Goal: Transaction & Acquisition: Purchase product/service

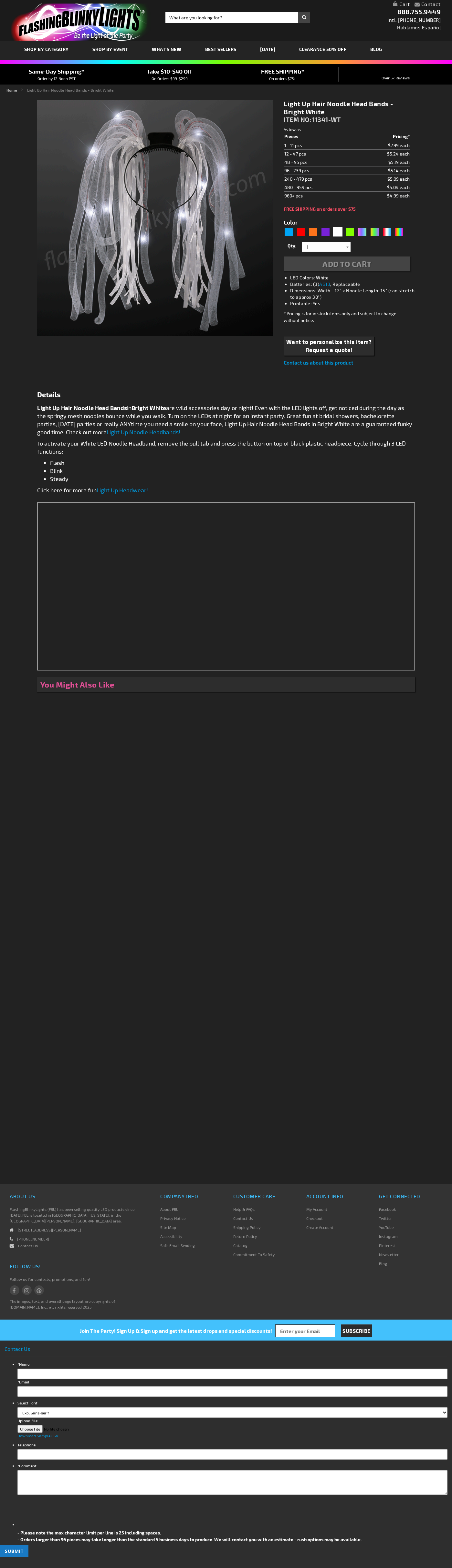
type input "5646"
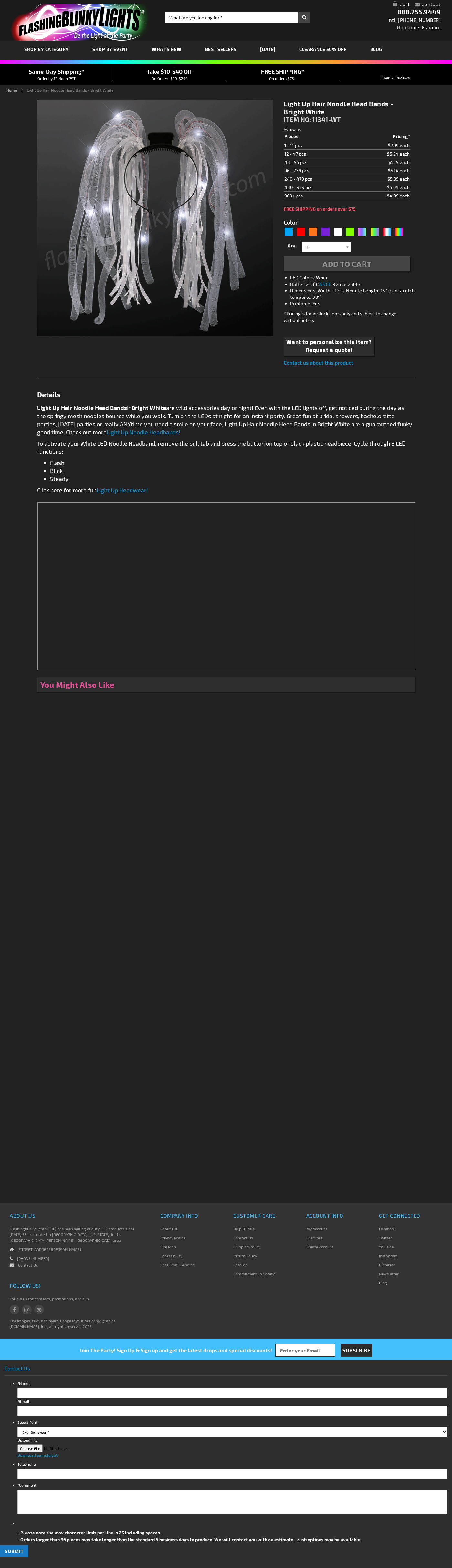
type input "5646"
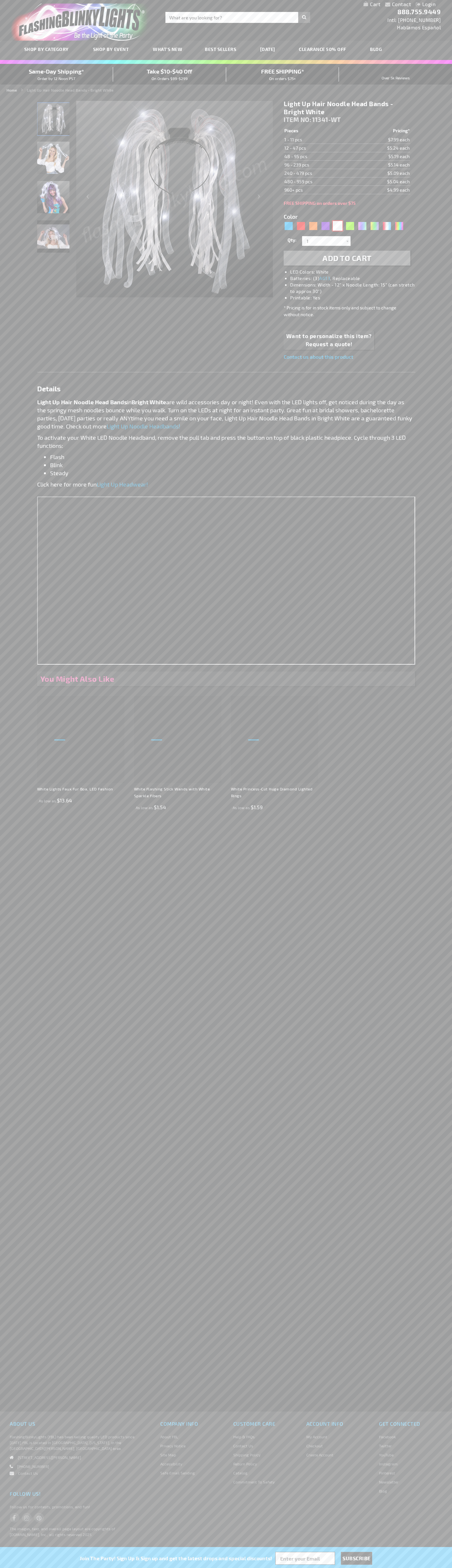
click at [337, 225] on div "White" at bounding box center [337, 225] width 10 height 10
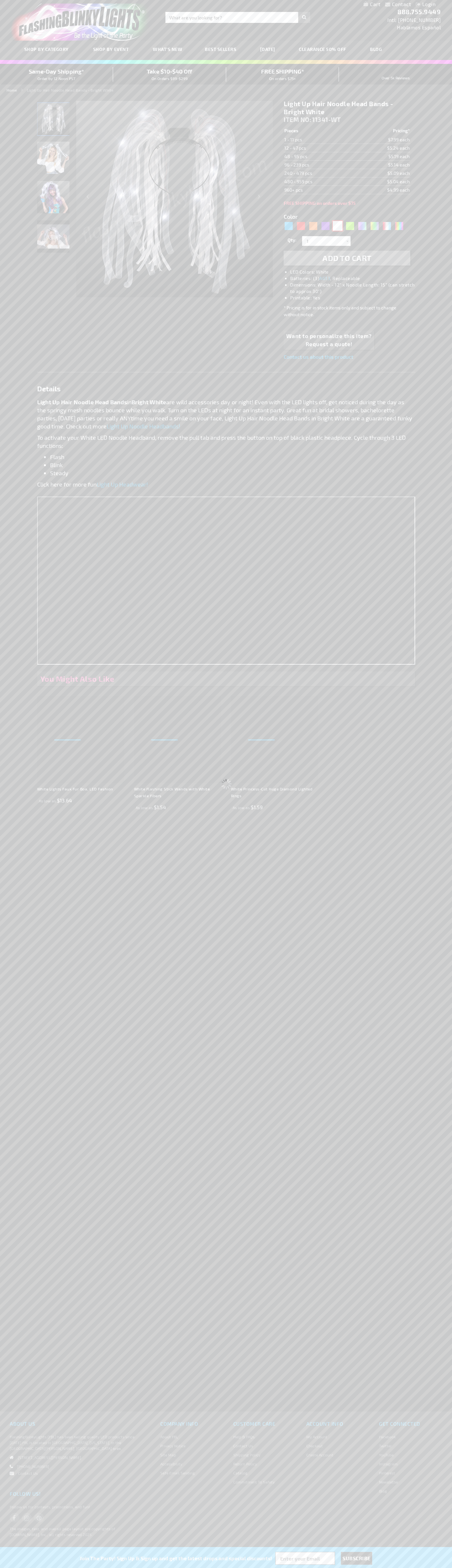
select select
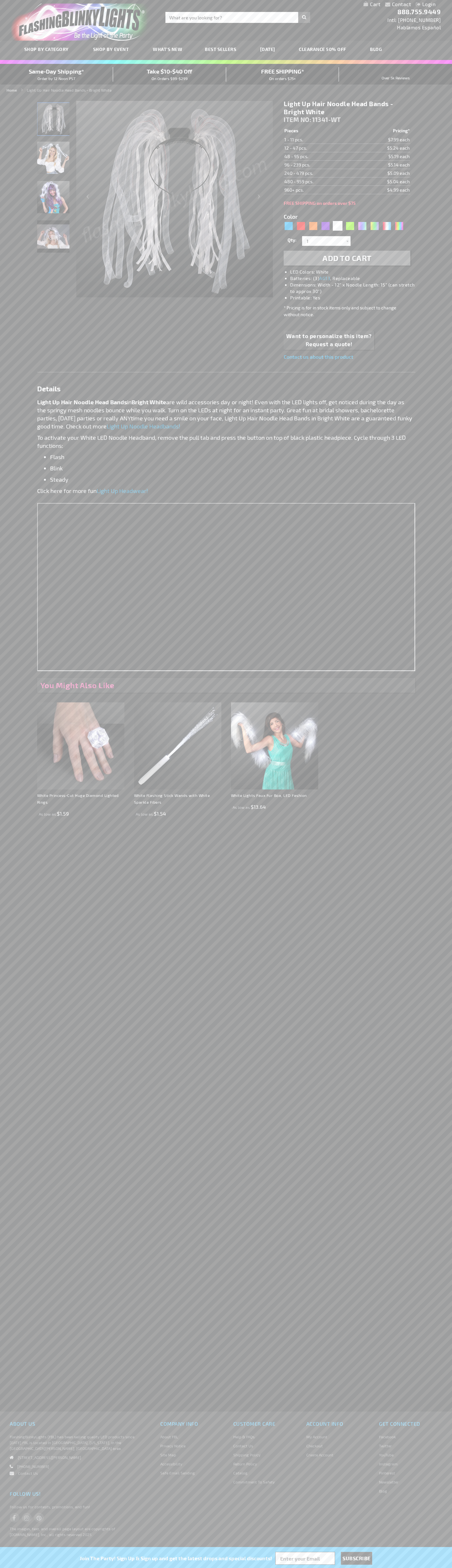
click at [347, 258] on span "Add to Cart" at bounding box center [347, 258] width 49 height 10
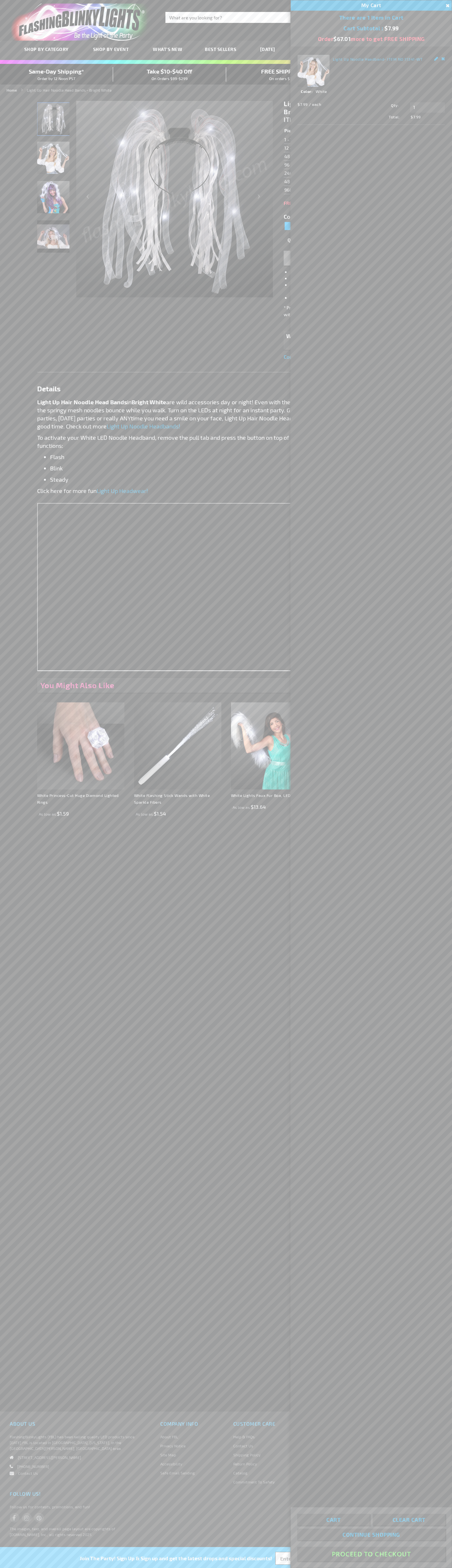
click at [371, 1554] on button "Proceed To Checkout" at bounding box center [371, 1553] width 148 height 14
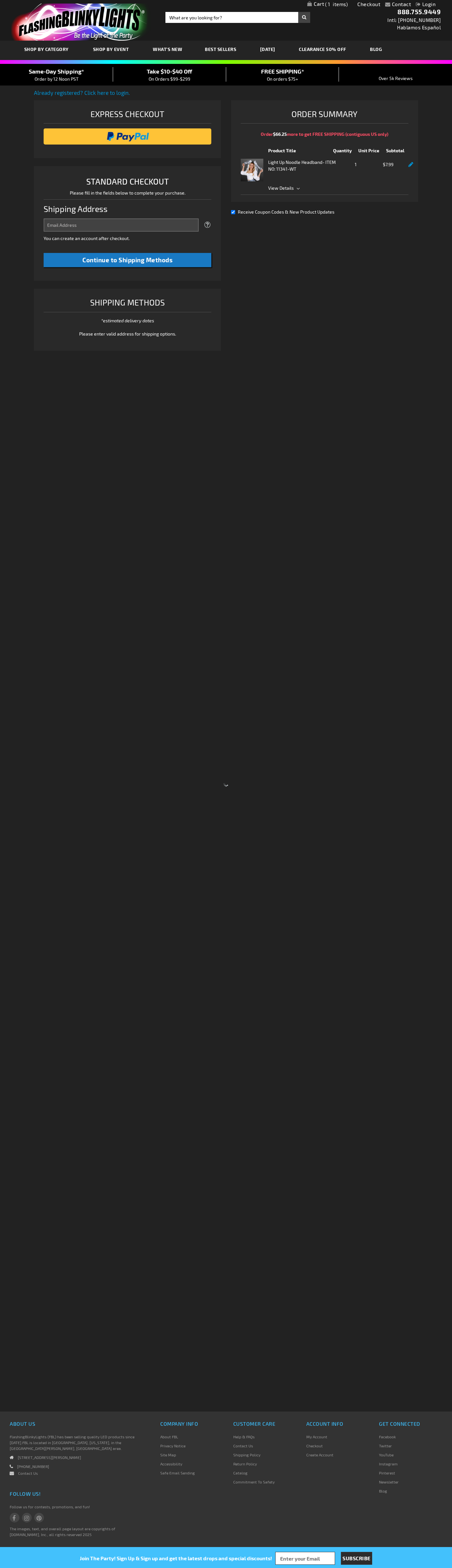
select select "US"
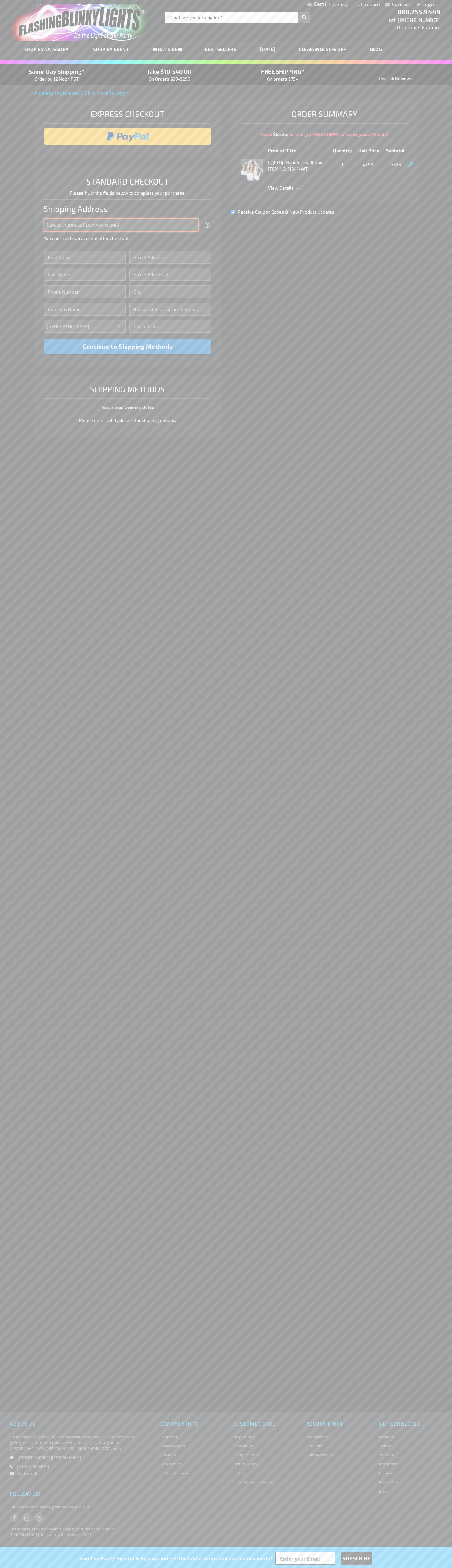
type input "[EMAIL_ADDRESS][DOMAIN_NAME]"
type input "[PERSON_NAME]"
type input "2590 Pearl Street"
type input "First floor"
type input "boulder"
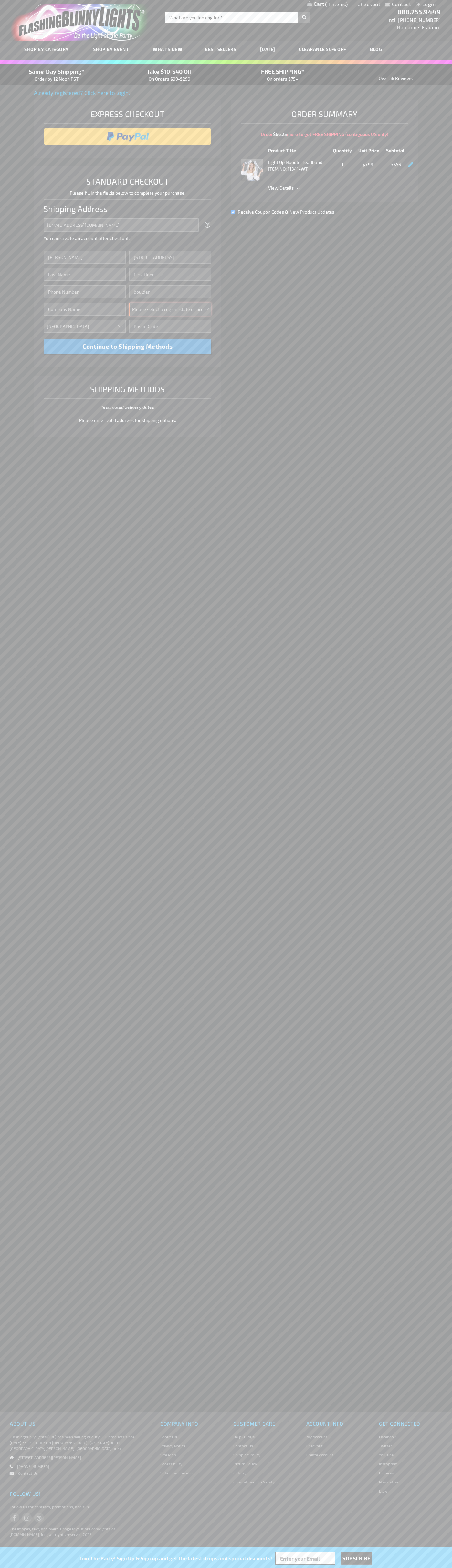
select select "13"
type input "80302"
type input "Smith"
type input "6502530000"
type input "John Smith"
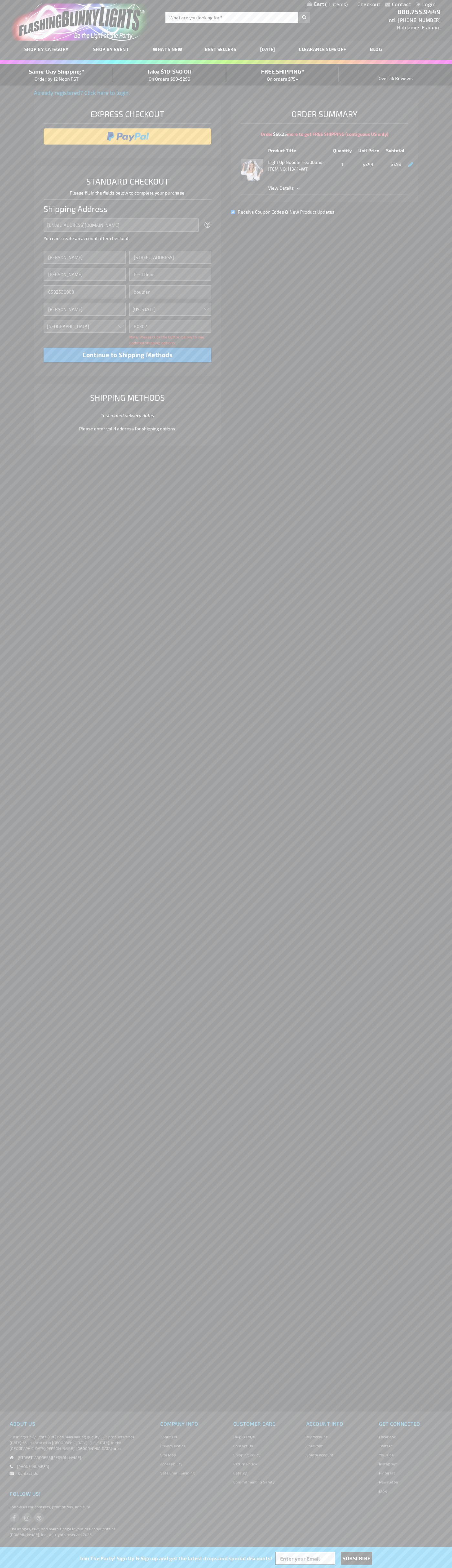
click at [57, 75] on div "Same-Day Shipping* Order by 12 Noon PST" at bounding box center [56, 74] width 113 height 15
